Goal: Task Accomplishment & Management: Manage account settings

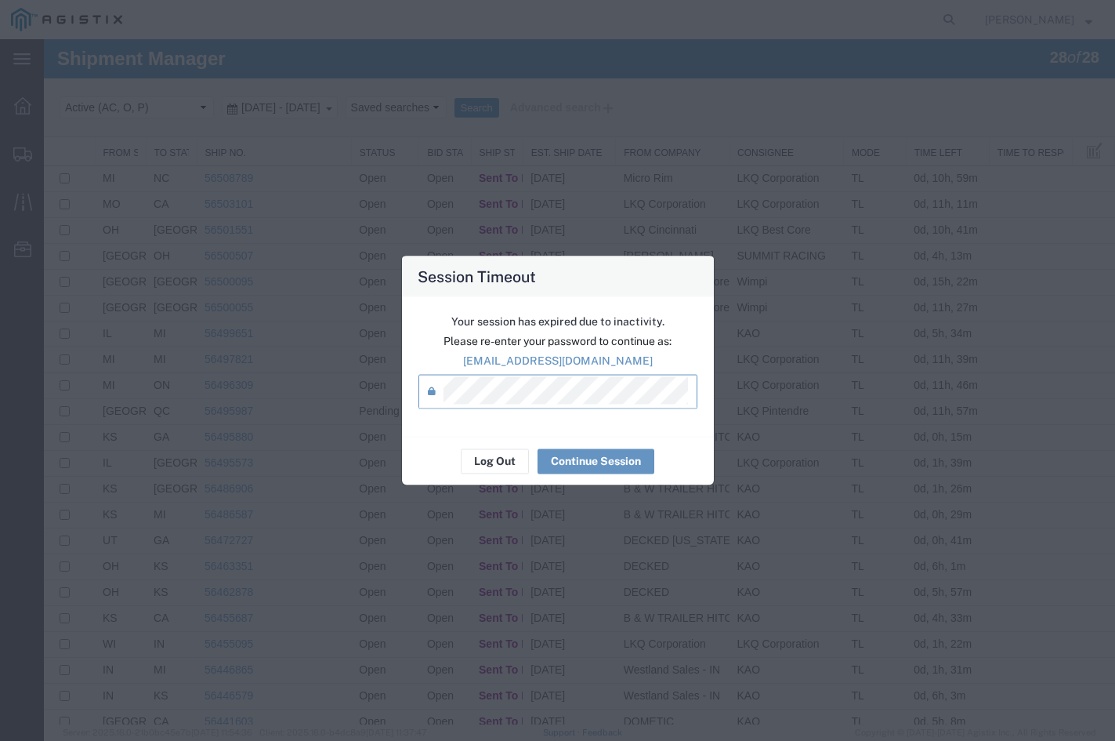
click at [568, 447] on div "Log Out Continue Session" at bounding box center [558, 460] width 312 height 49
click at [566, 462] on button "Continue Session" at bounding box center [596, 460] width 117 height 25
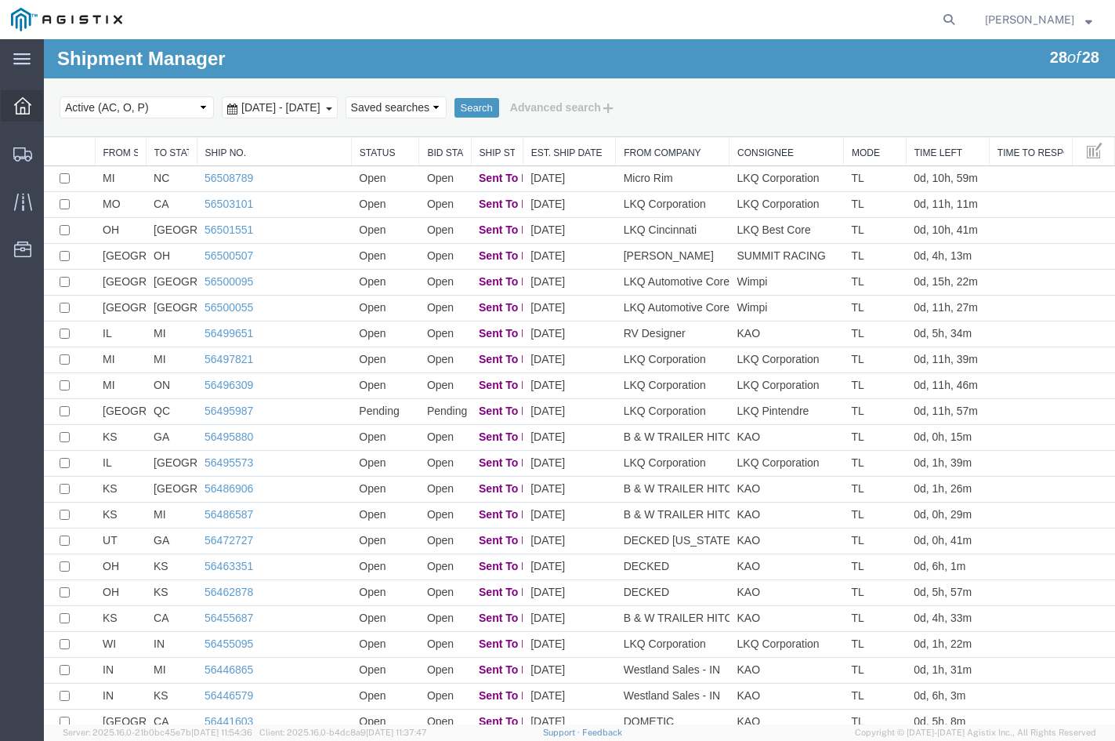
click at [40, 115] on div at bounding box center [23, 105] width 44 height 31
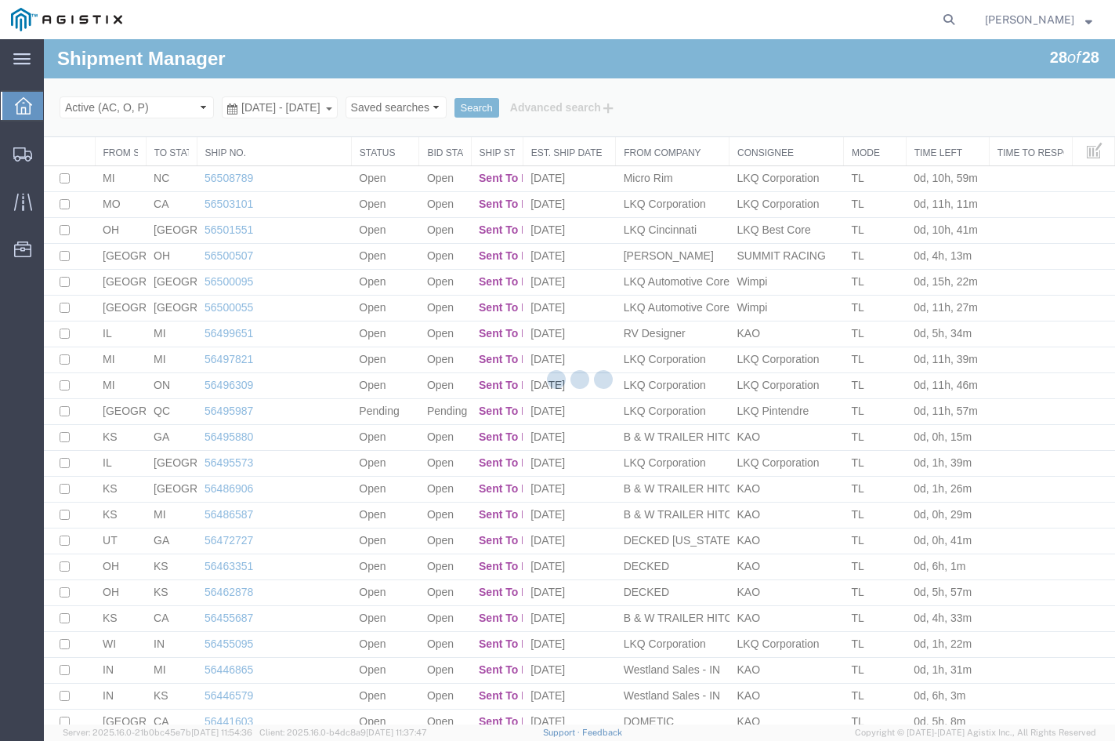
click at [37, 113] on div at bounding box center [23, 106] width 44 height 28
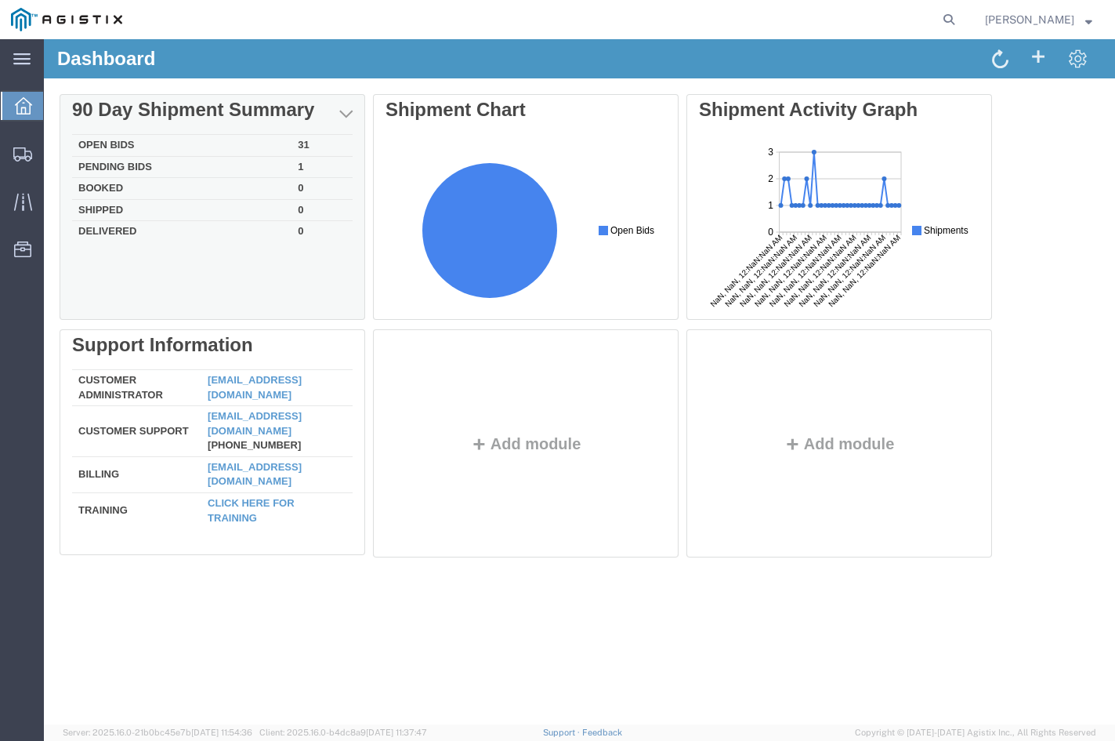
click at [316, 153] on td "31" at bounding box center [322, 146] width 61 height 22
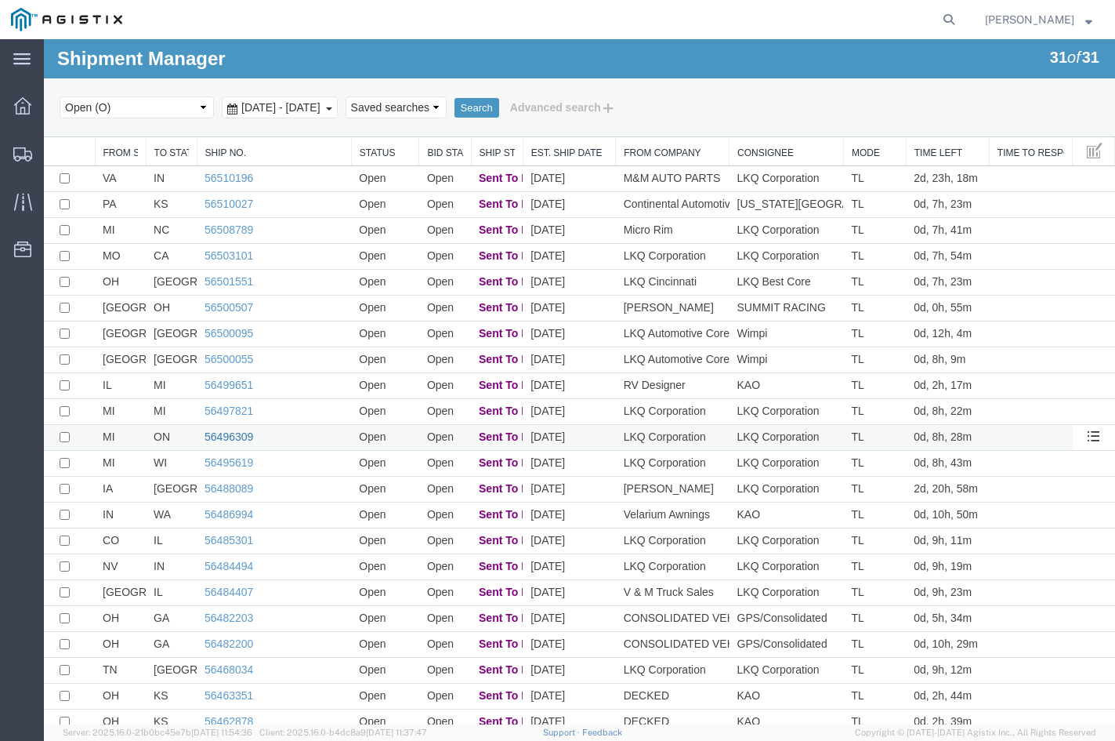
click at [228, 439] on link "56496309" at bounding box center [229, 436] width 49 height 13
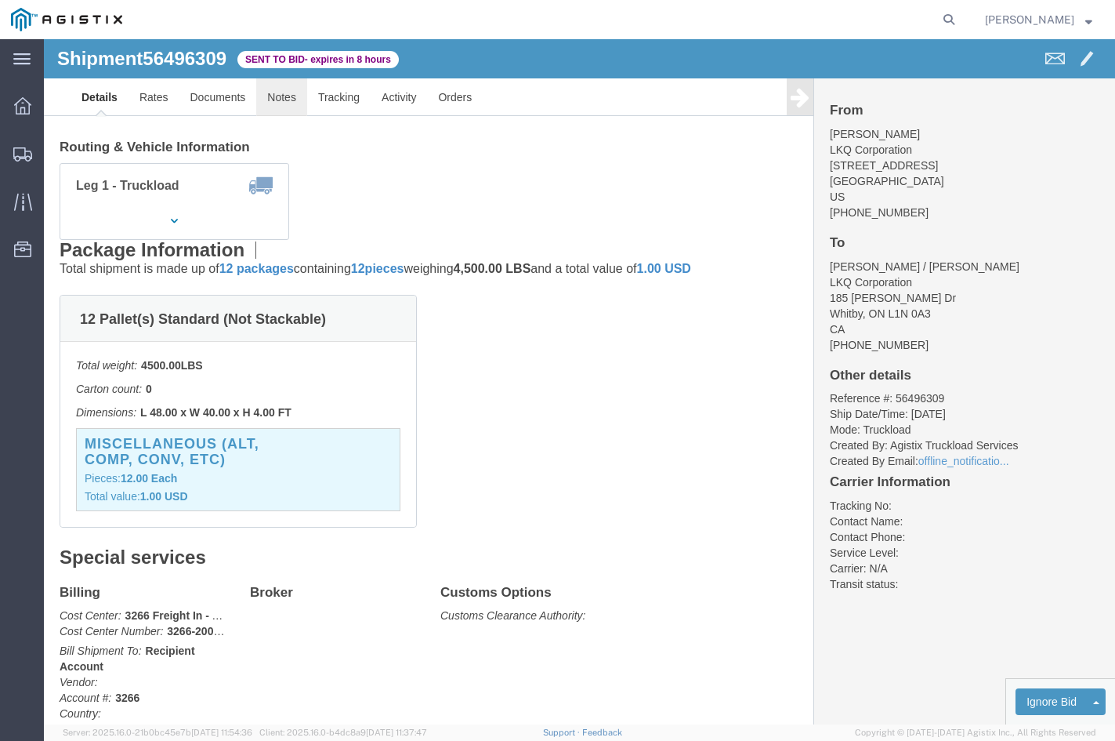
scroll to position [78, 0]
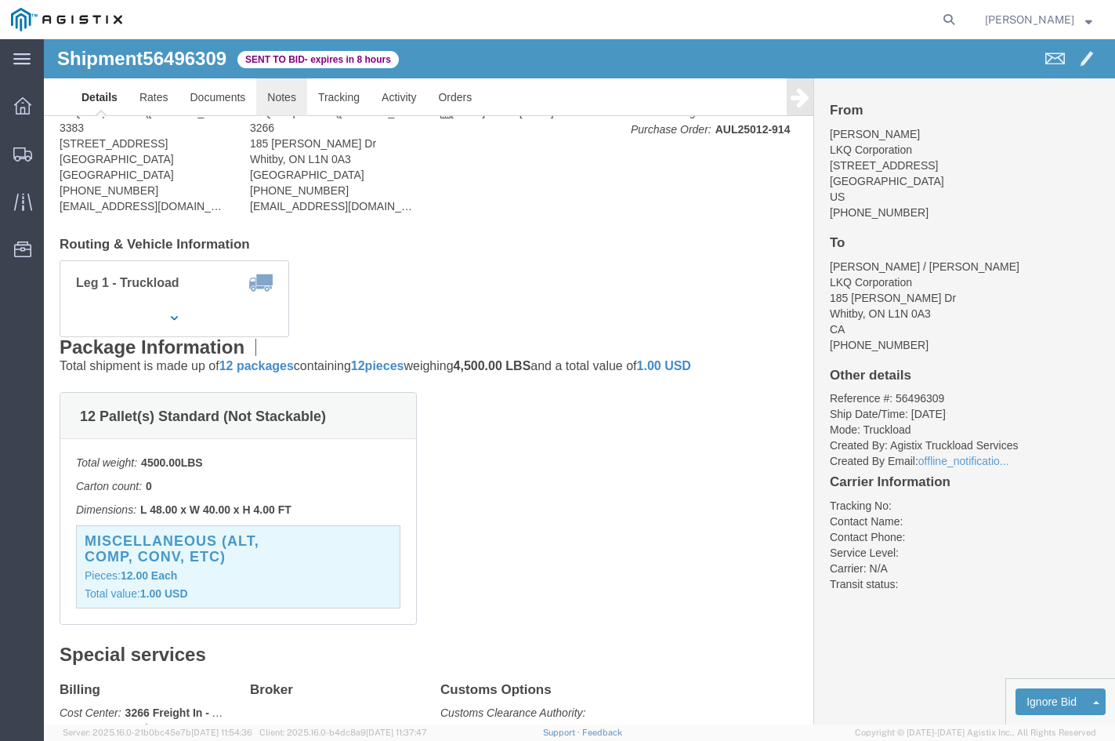
click link "Notes"
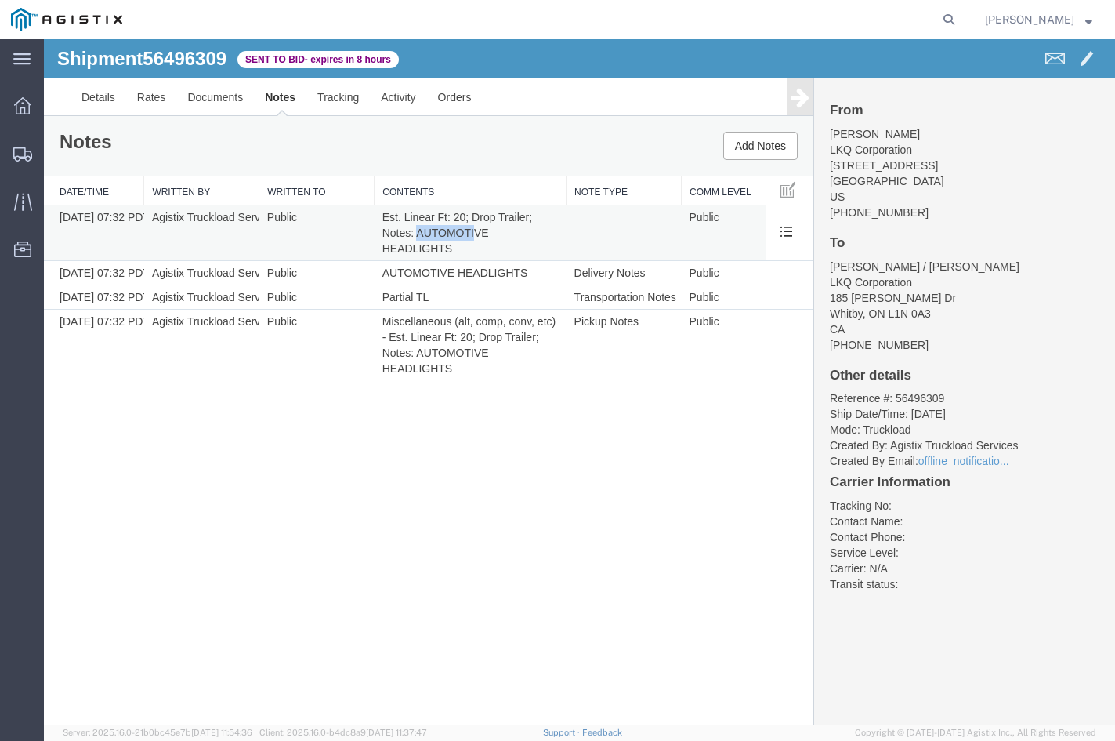
drag, startPoint x: 416, startPoint y: 227, endPoint x: 473, endPoint y: 229, distance: 57.2
click at [473, 229] on span "Est. Linear Ft: 20; Drop Trailer; Notes: AUTOMOTIVE HEADLIGHTS" at bounding box center [458, 233] width 153 height 44
click at [473, 230] on span "Est. Linear Ft: 20; Drop Trailer; Notes: AUTOMOTIVE HEADLIGHTS" at bounding box center [458, 233] width 153 height 44
drag, startPoint x: 473, startPoint y: 230, endPoint x: 445, endPoint y: 231, distance: 28.3
click at [445, 231] on span "Est. Linear Ft: 20; Drop Trailer; Notes: AUTOMOTIVE HEADLIGHTS" at bounding box center [458, 233] width 153 height 44
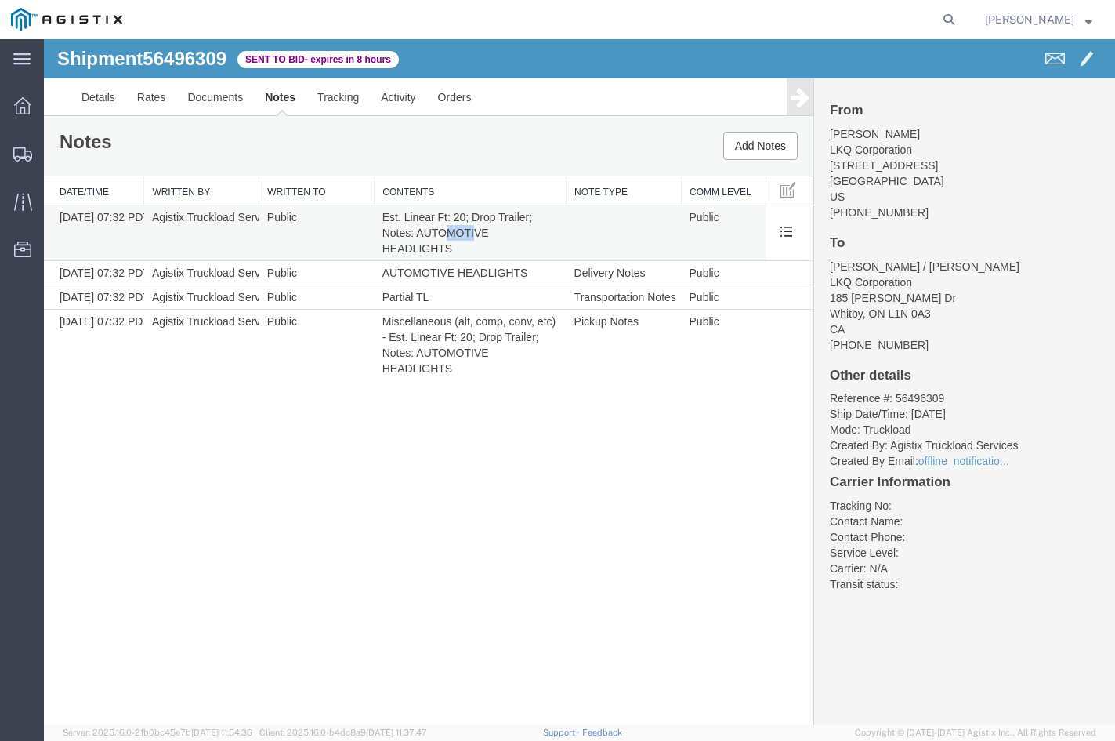
click at [445, 231] on span "Est. Linear Ft: 20; Drop Trailer; Notes: AUTOMOTIVE HEADLIGHTS" at bounding box center [458, 233] width 153 height 44
drag, startPoint x: 398, startPoint y: 223, endPoint x: 464, endPoint y: 218, distance: 66.1
click at [464, 218] on td "Est. Linear Ft: 20; Drop Trailer; Notes: AUTOMOTIVE HEADLIGHTS" at bounding box center [471, 233] width 192 height 56
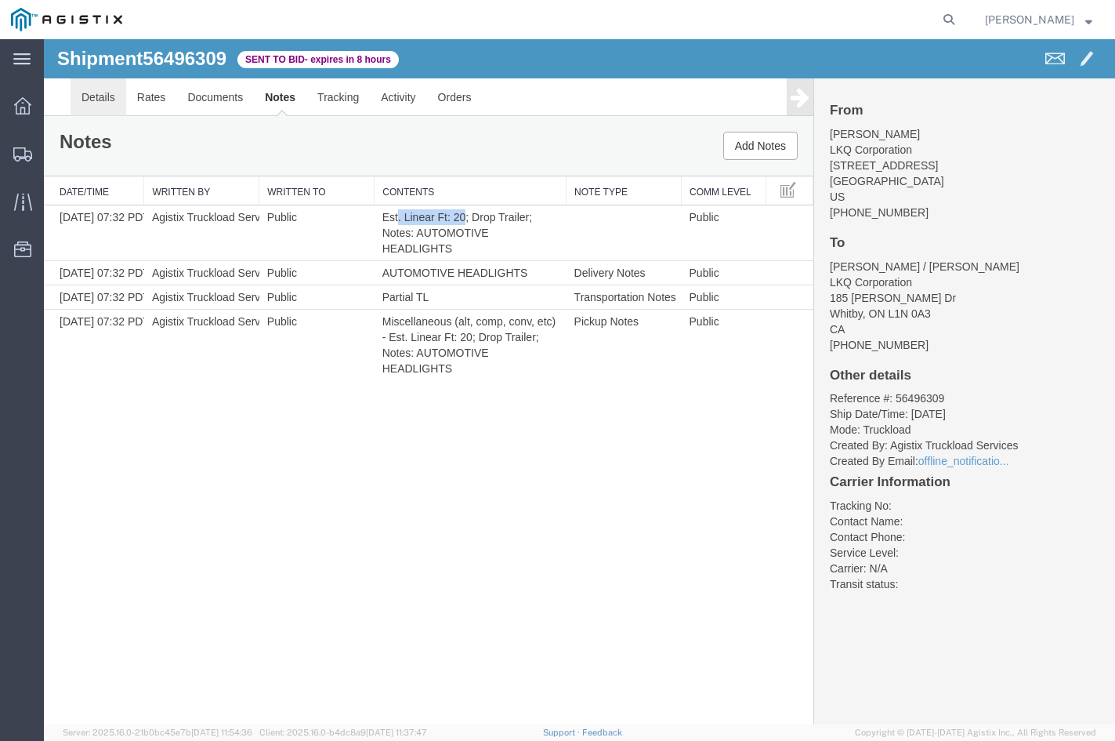
click at [117, 92] on link "Details" at bounding box center [99, 97] width 56 height 38
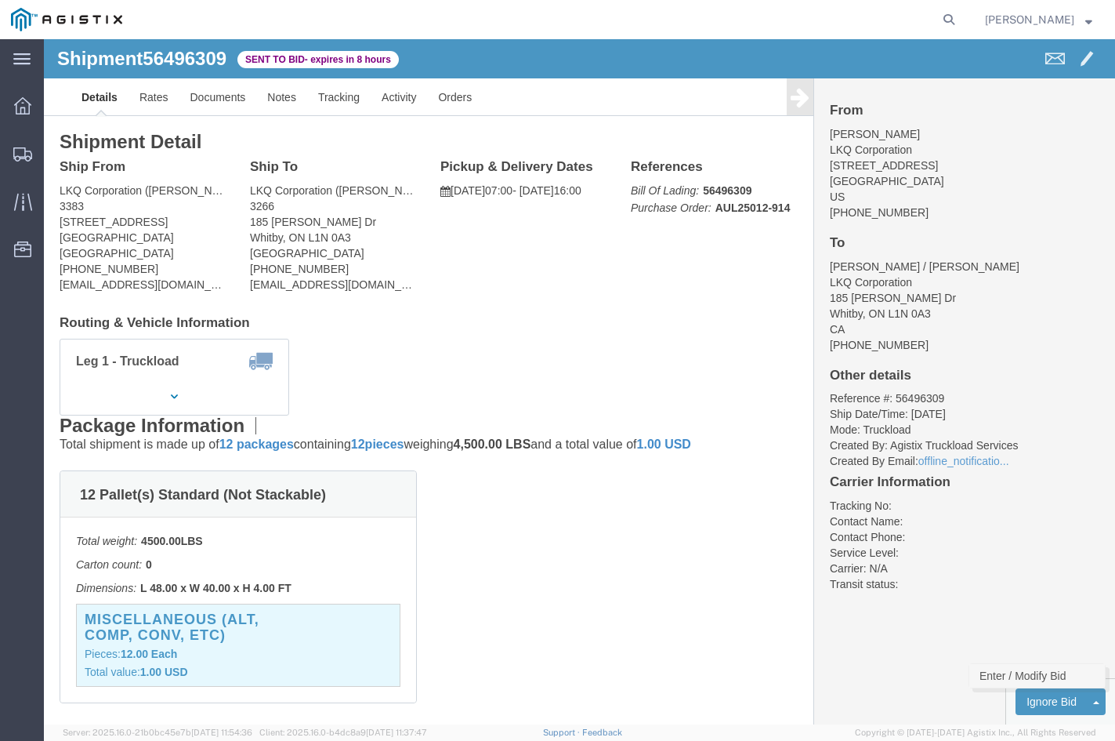
click link "Enter / Modify Bid"
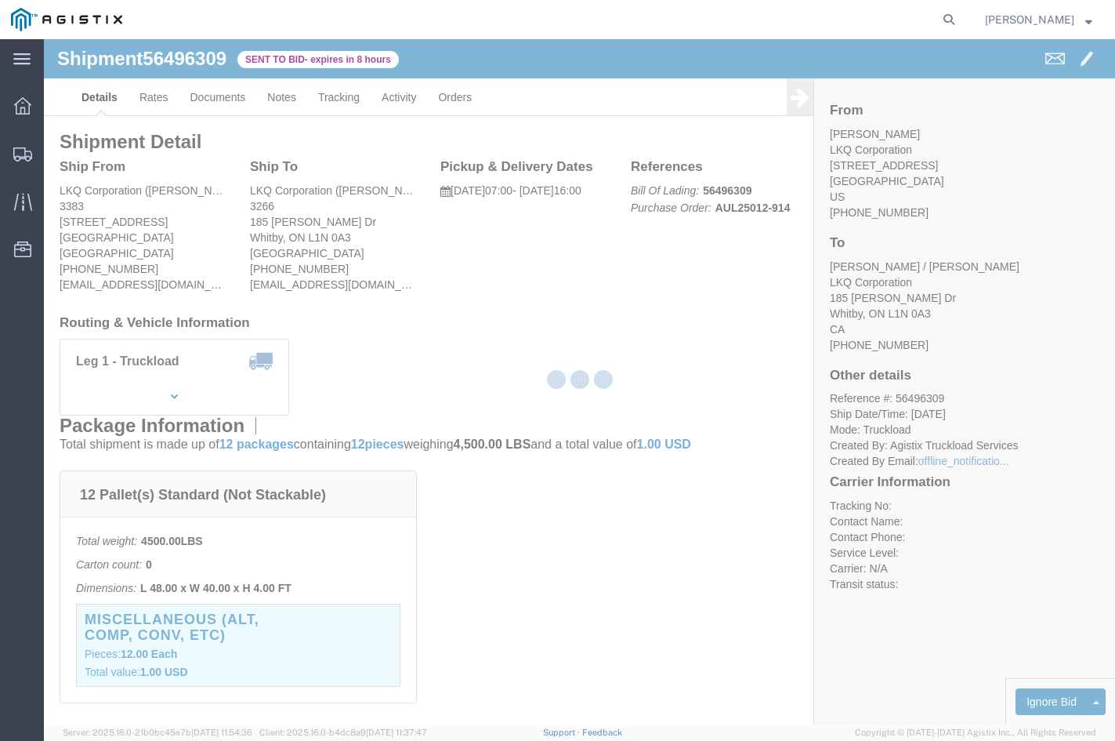
select select "20693"
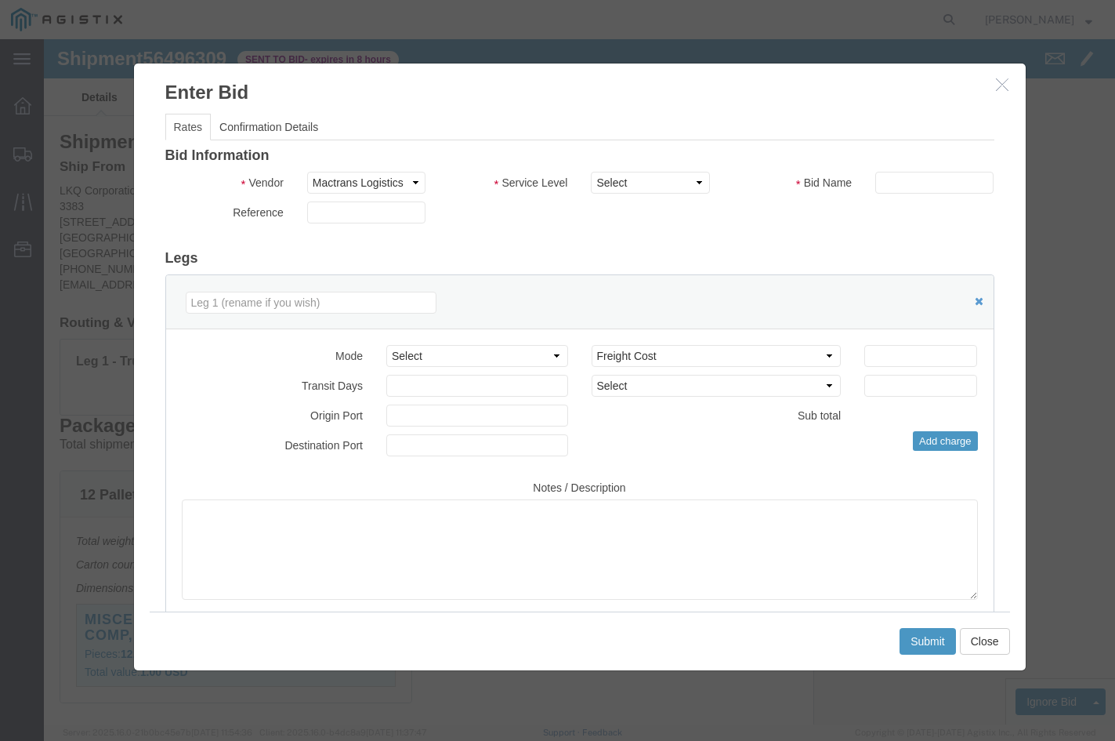
click h3 "Bid Information"
drag, startPoint x: 876, startPoint y: 136, endPoint x: 874, endPoint y: 147, distance: 12.0
click input "text"
type input "Mactrans"
click input "number"
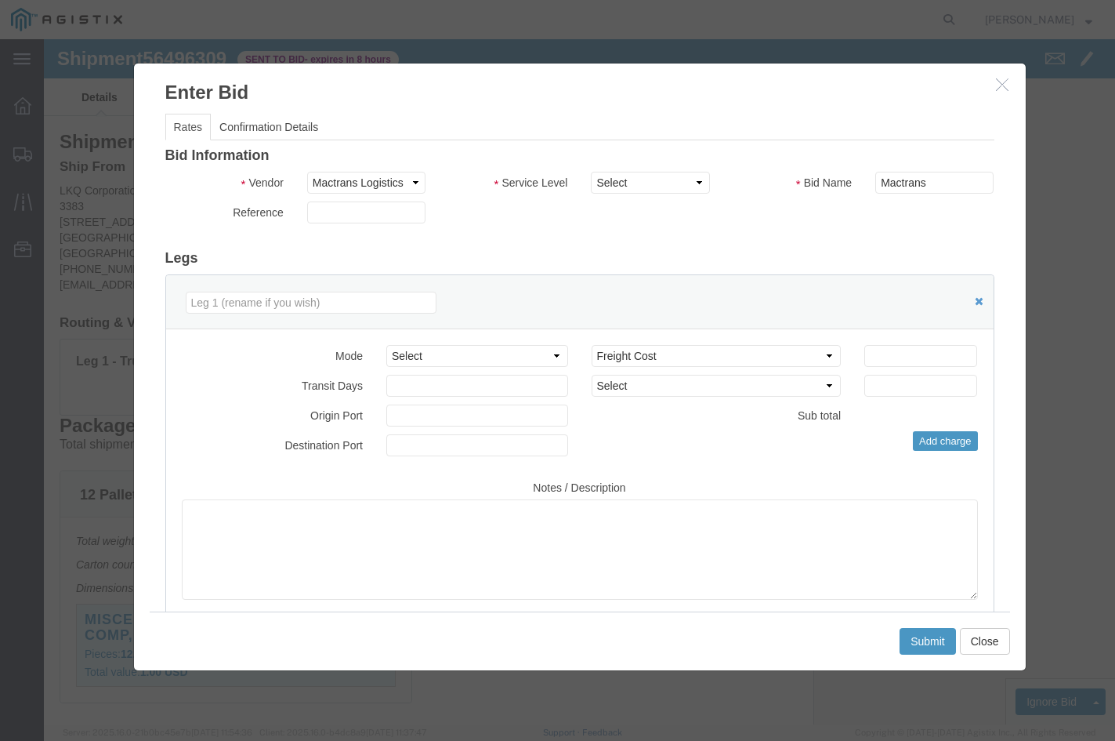
click div
click icon "button"
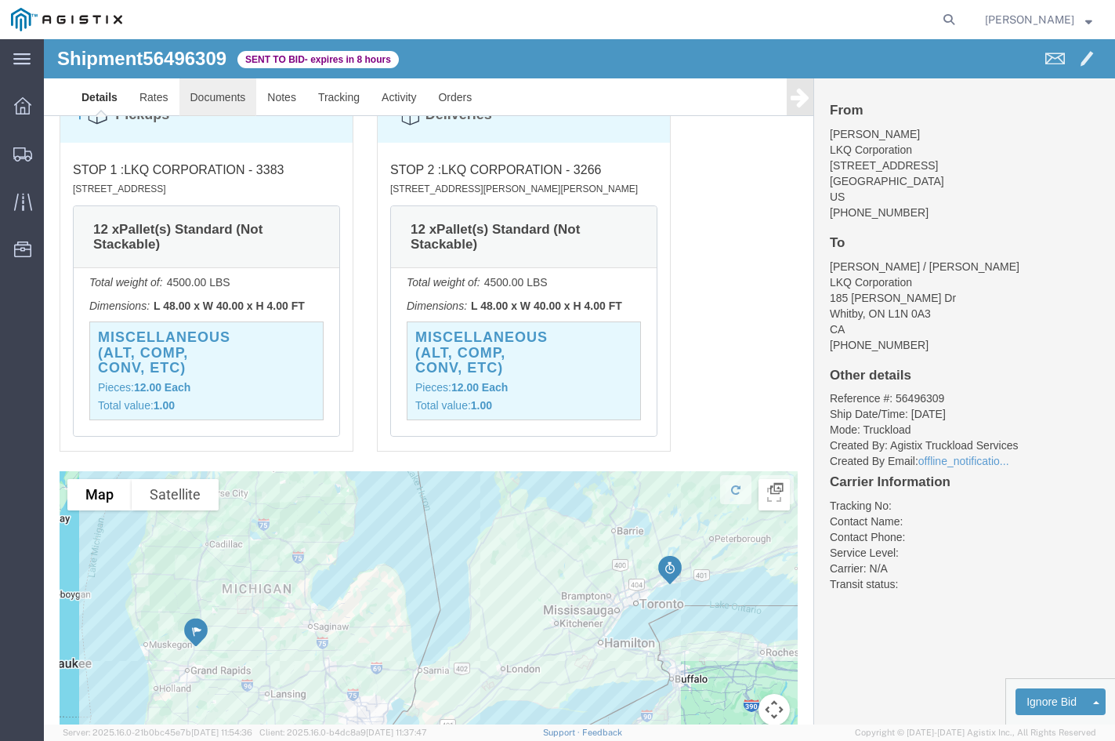
scroll to position [824, 0]
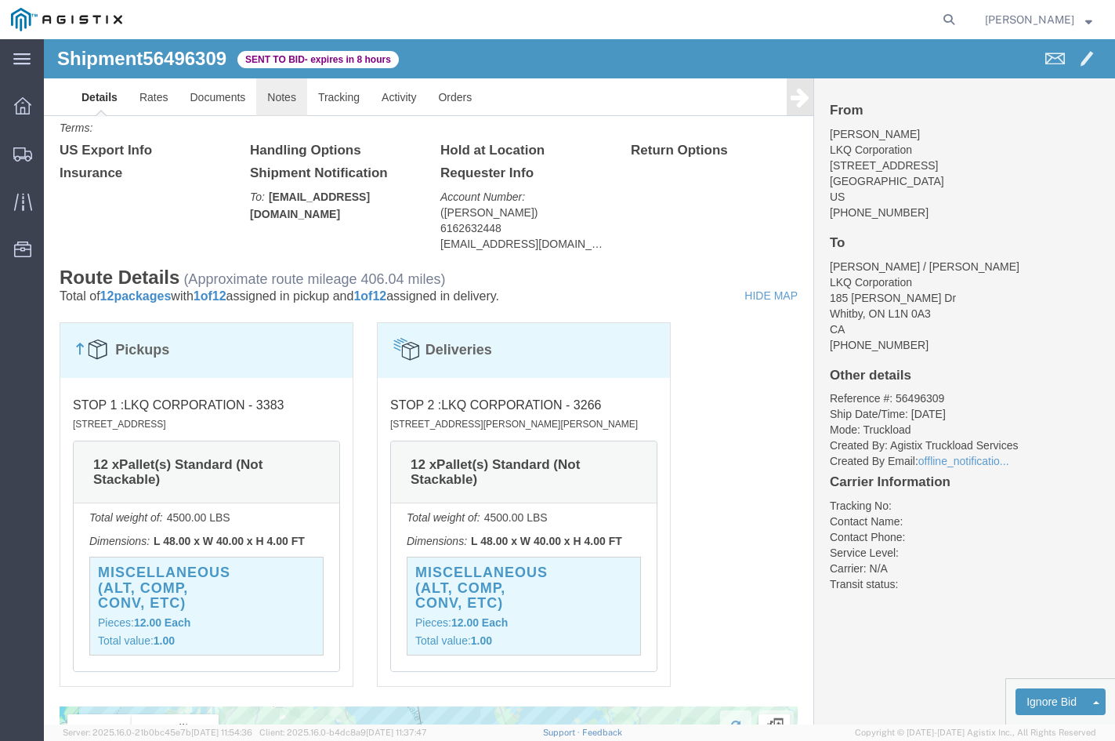
click link "Notes"
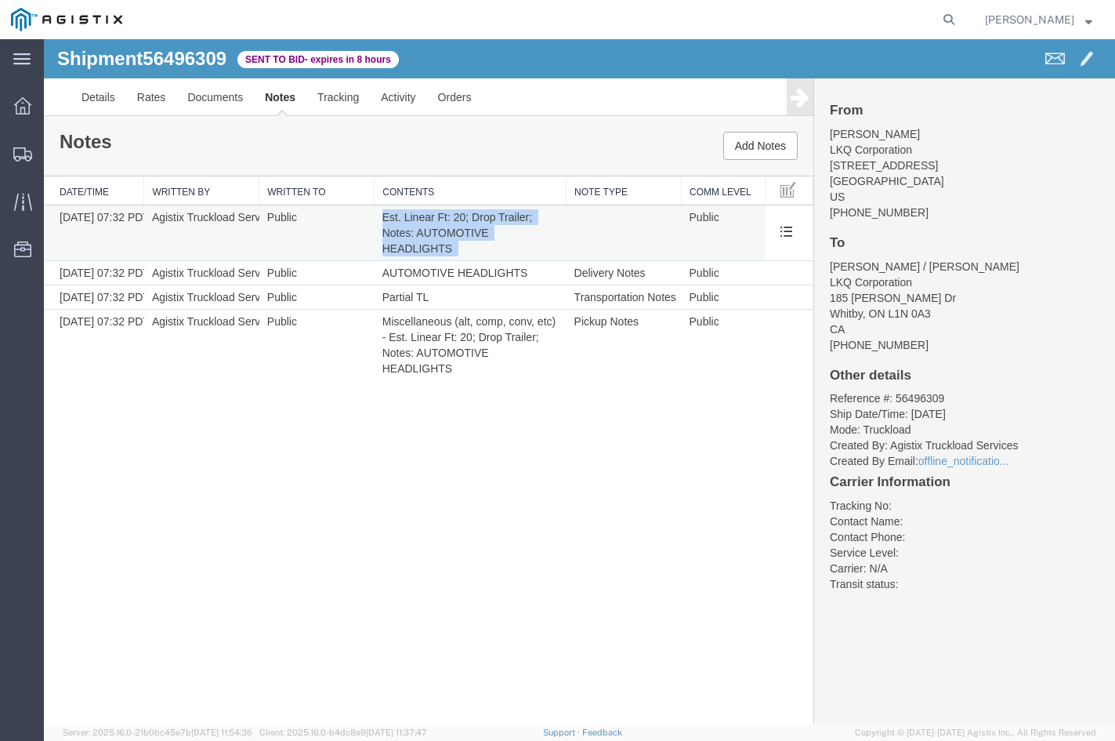
drag, startPoint x: 380, startPoint y: 215, endPoint x: 463, endPoint y: 248, distance: 89.1
click at [463, 248] on td "Est. Linear Ft: 20; Drop Trailer; Notes: AUTOMOTIVE HEADLIGHTS" at bounding box center [471, 233] width 192 height 56
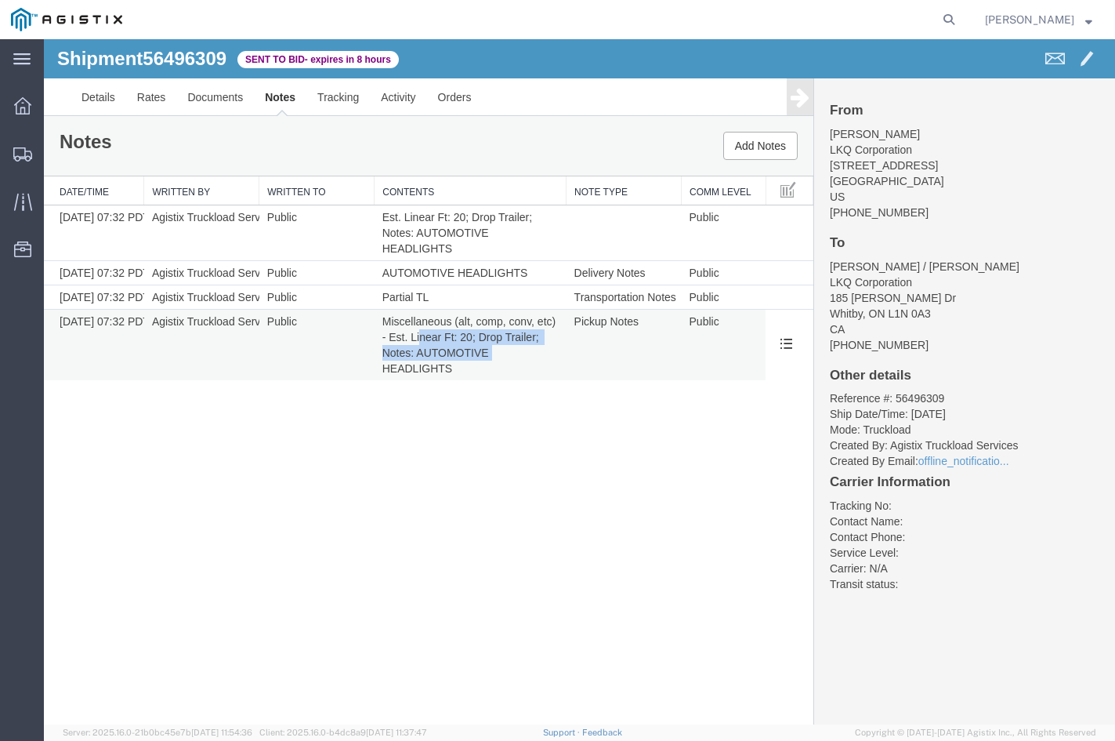
drag, startPoint x: 516, startPoint y: 346, endPoint x: 419, endPoint y: 340, distance: 97.4
click at [419, 340] on td "Miscellaneous (alt, comp, conv, etc) - Est. Linear Ft: 20; Drop Trailer; Notes:…" at bounding box center [471, 345] width 192 height 71
click at [419, 340] on span "Miscellaneous (alt, comp, conv, etc) - Est. Linear Ft: 20; Drop Trailer; Notes:…" at bounding box center [470, 345] width 176 height 60
click at [399, 342] on span "Miscellaneous (alt, comp, conv, etc) - Est. Linear Ft: 20; Drop Trailer; Notes:…" at bounding box center [470, 345] width 176 height 60
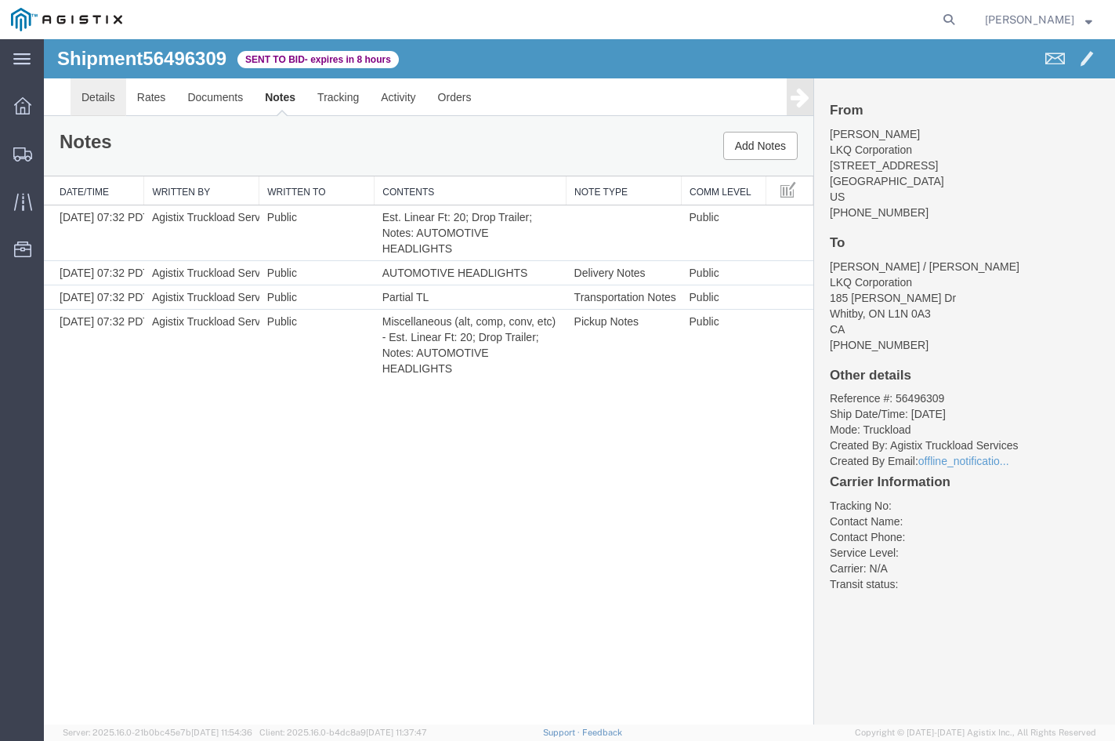
click at [111, 105] on link "Details" at bounding box center [99, 97] width 56 height 38
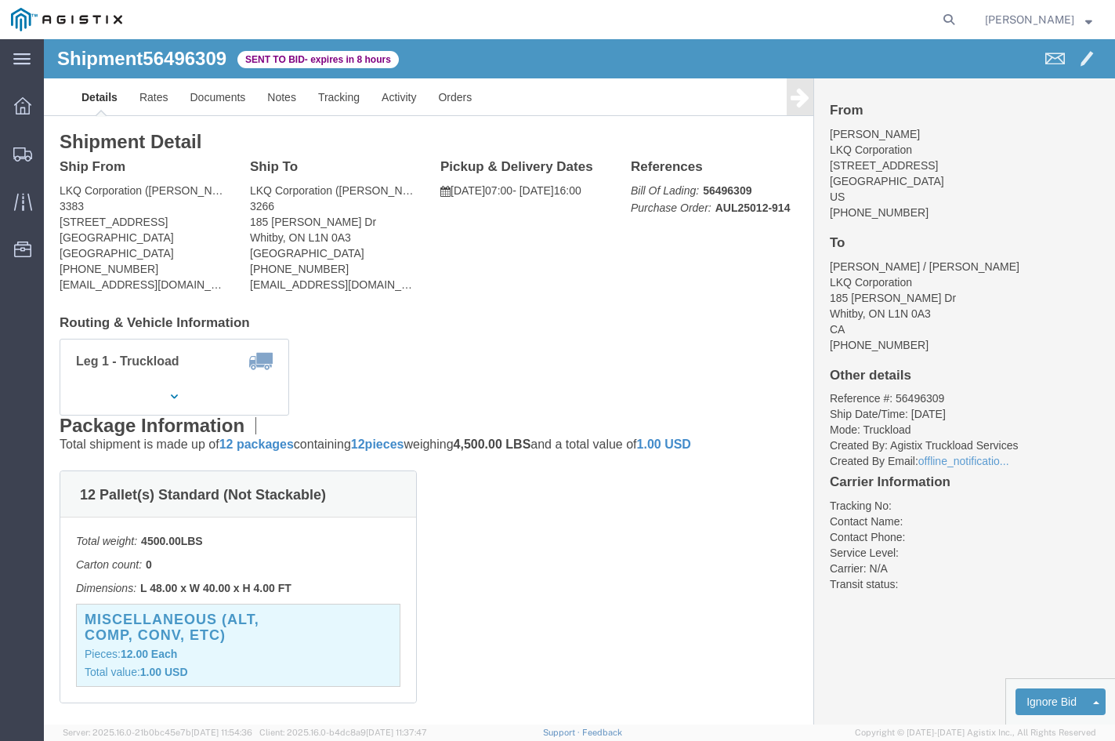
click span "56496309"
copy span "56496309"
click at [29, 108] on icon at bounding box center [22, 105] width 17 height 17
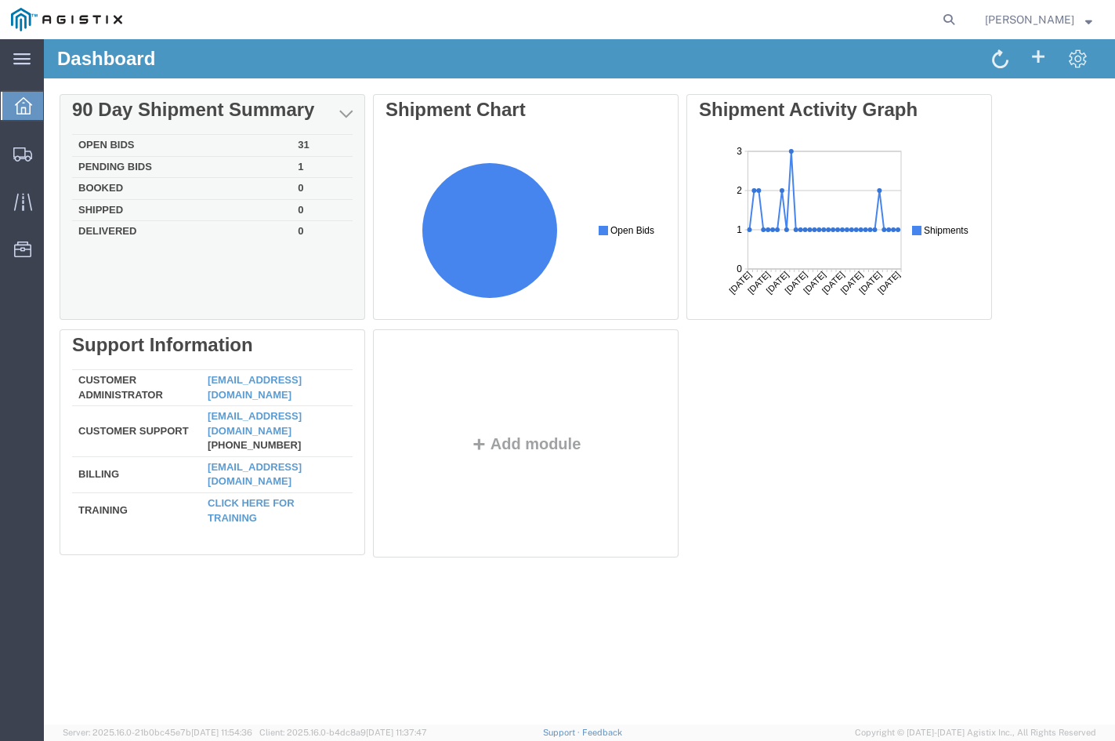
click at [193, 151] on td "Open Bids" at bounding box center [181, 146] width 219 height 22
